Goal: Task Accomplishment & Management: Complete application form

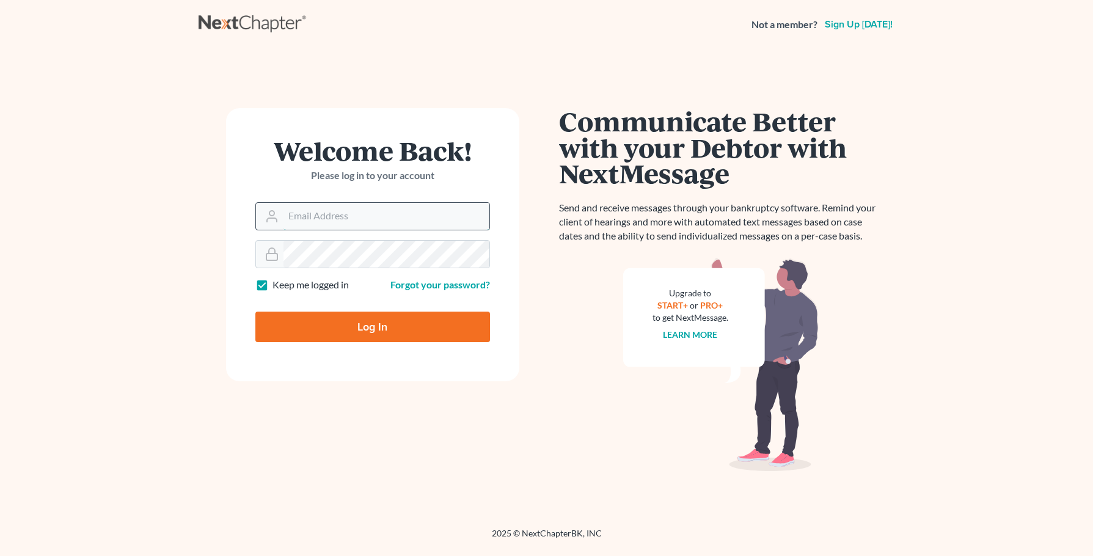
click at [330, 212] on input "Email Address" at bounding box center [387, 216] width 206 height 27
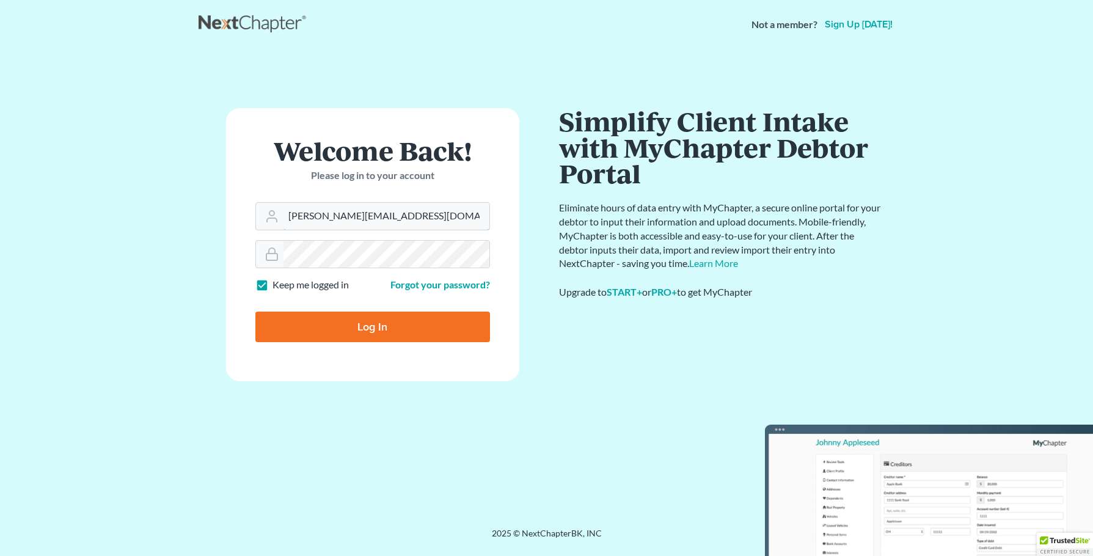
type input "[PERSON_NAME][EMAIL_ADDRESS][DOMAIN_NAME]"
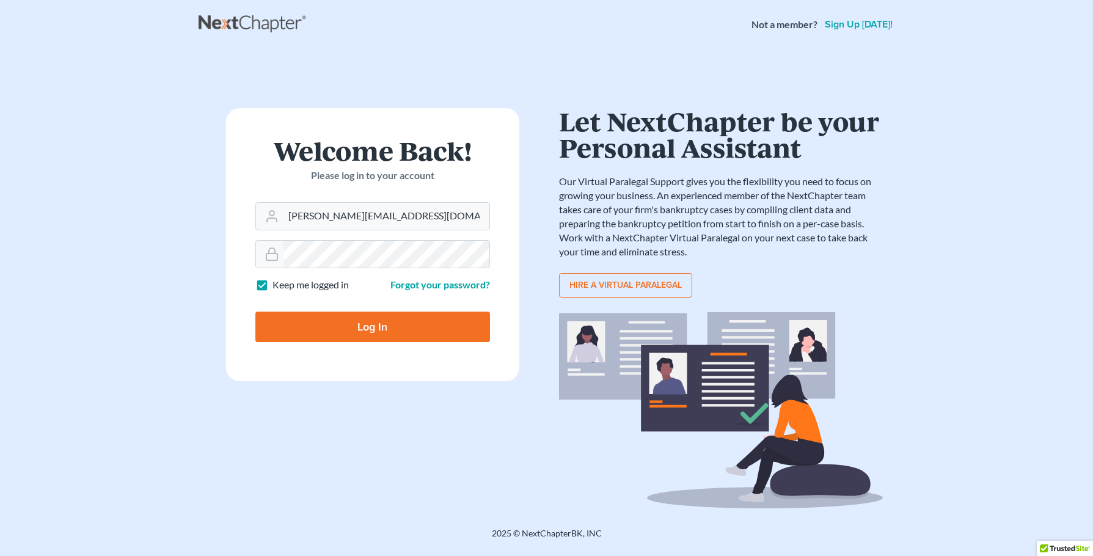
click at [376, 328] on input "Log In" at bounding box center [372, 327] width 235 height 31
type input "Thinking..."
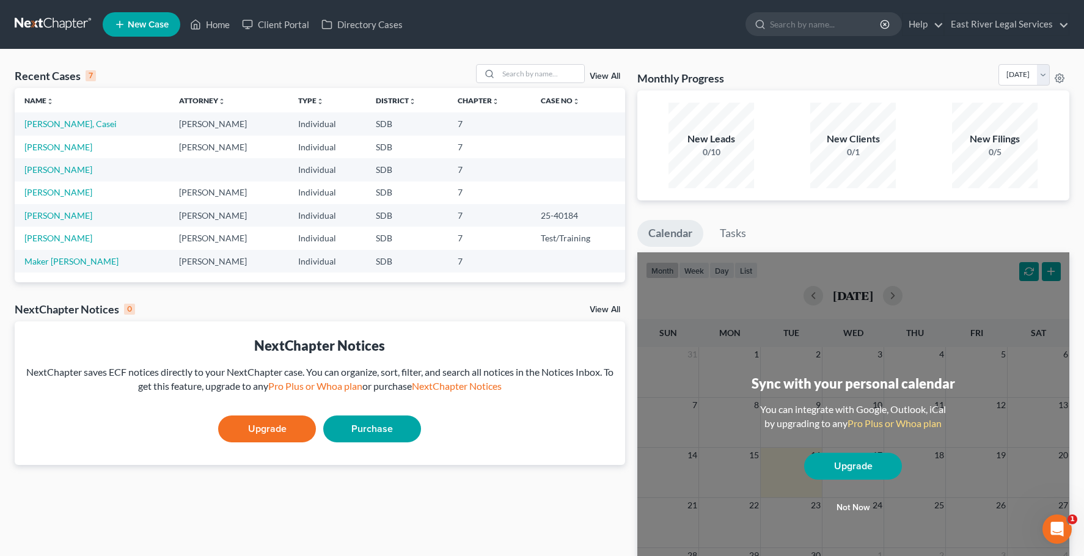
click at [121, 22] on icon at bounding box center [119, 24] width 11 height 15
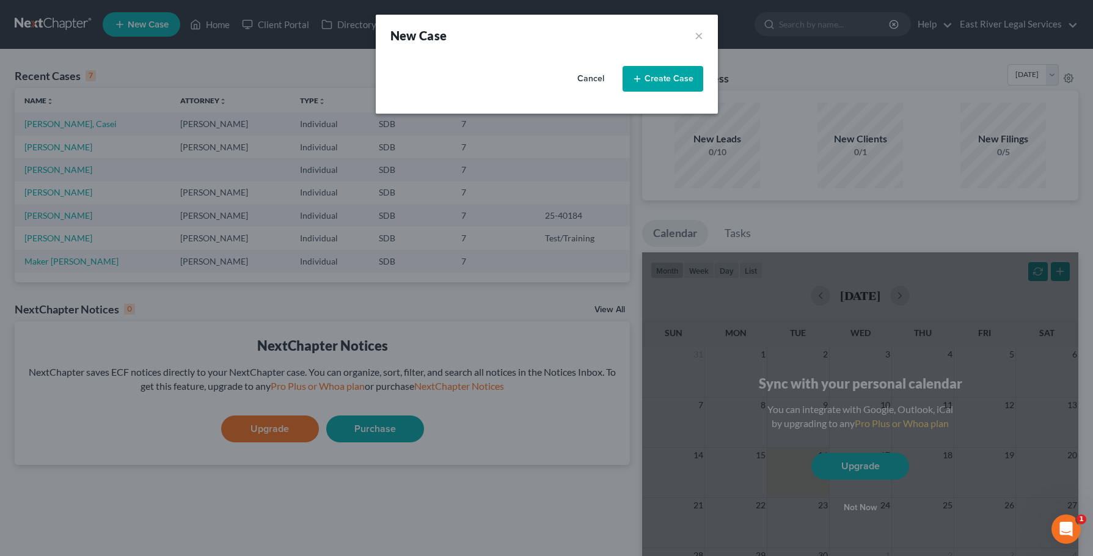
select select "73"
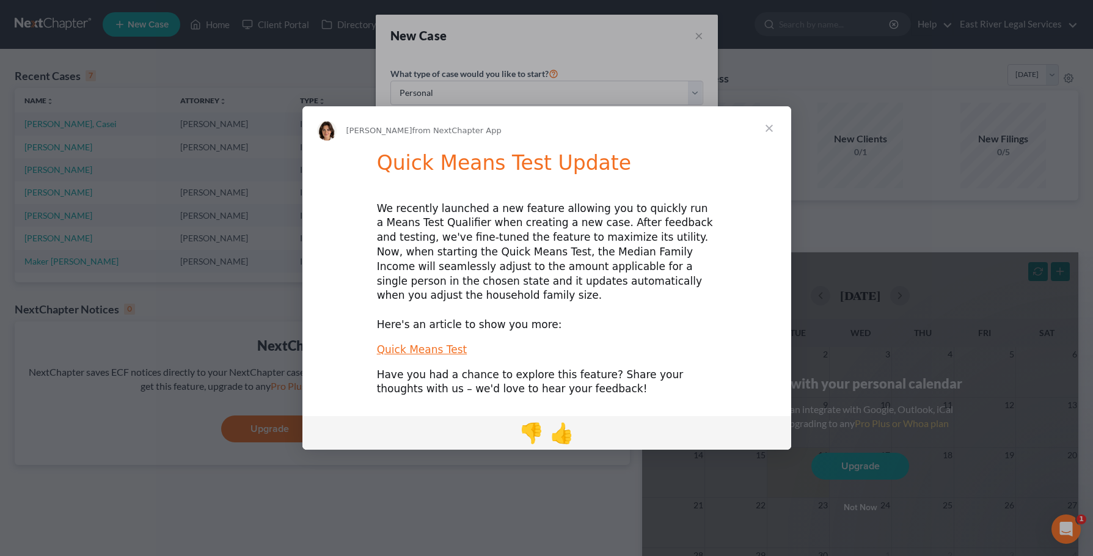
click at [769, 133] on span "Close" at bounding box center [770, 128] width 44 height 44
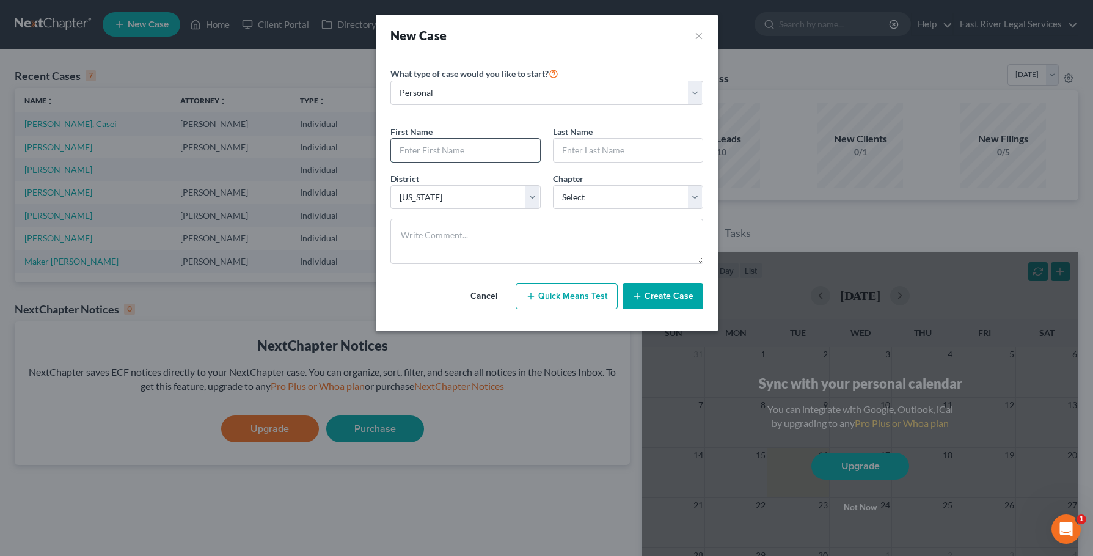
click at [484, 149] on input "text" at bounding box center [465, 150] width 149 height 23
click at [697, 34] on button "×" at bounding box center [699, 35] width 9 height 17
